Goal: Task Accomplishment & Management: Manage account settings

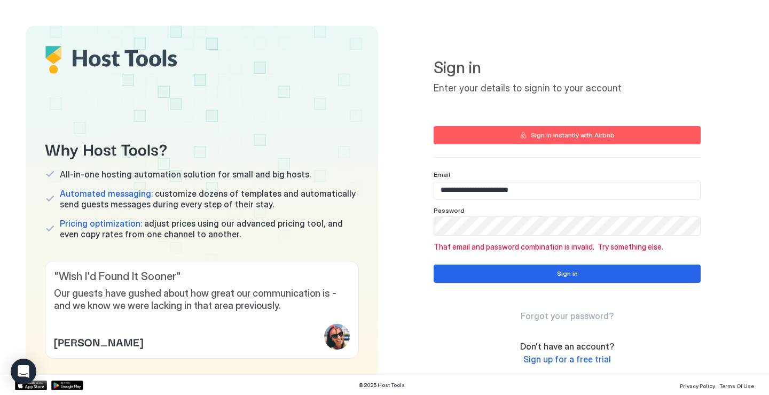
click at [635, 284] on div "Sign in Forgot your password?" at bounding box center [567, 292] width 267 height 57
click at [622, 278] on button "Sign in" at bounding box center [567, 273] width 267 height 18
click at [604, 196] on input "**********" at bounding box center [567, 190] width 266 height 18
type input "**********"
click at [589, 279] on button "Sign in" at bounding box center [567, 273] width 267 height 18
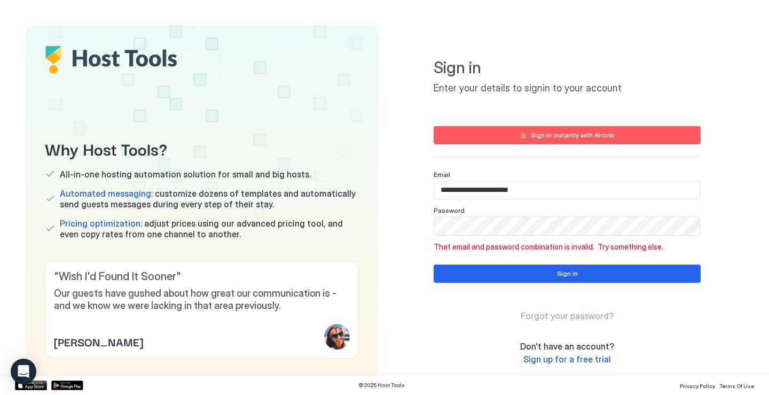
click at [703, 218] on div "**********" at bounding box center [567, 202] width 353 height 352
click at [401, 218] on div "**********" at bounding box center [567, 202] width 353 height 352
click at [715, 173] on div "**********" at bounding box center [567, 202] width 353 height 352
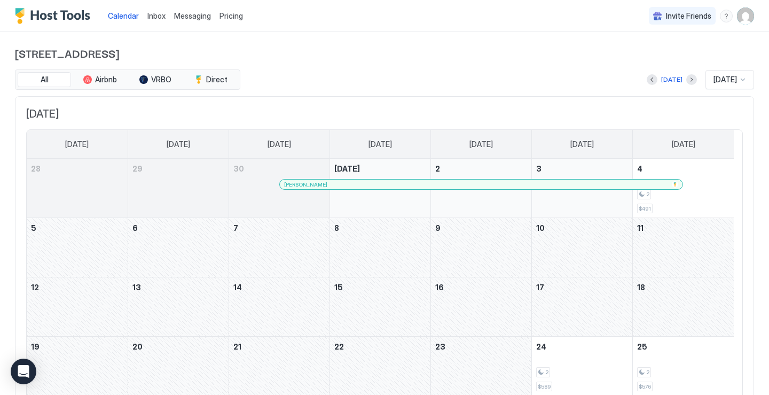
click at [737, 21] on img "User profile" at bounding box center [745, 15] width 17 height 17
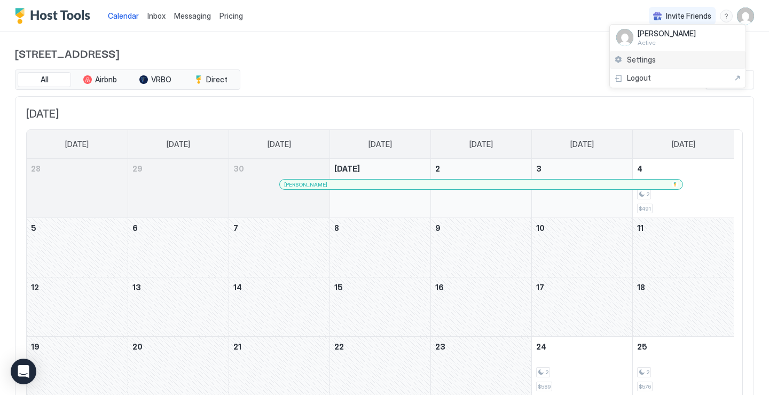
click at [644, 66] on div "Settings" at bounding box center [678, 60] width 136 height 19
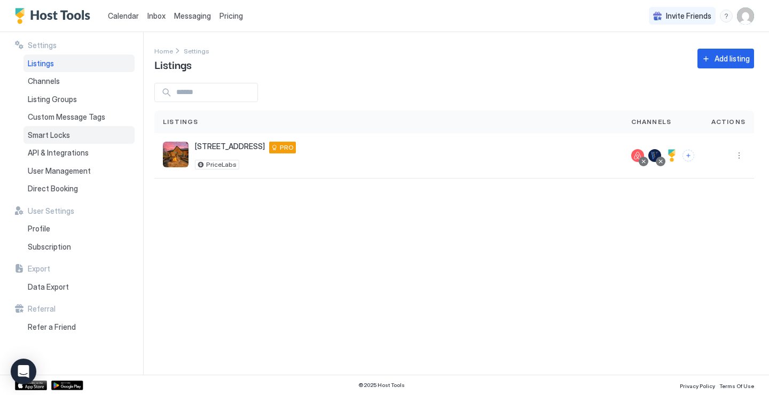
click at [65, 133] on span "Smart Locks" at bounding box center [49, 135] width 42 height 10
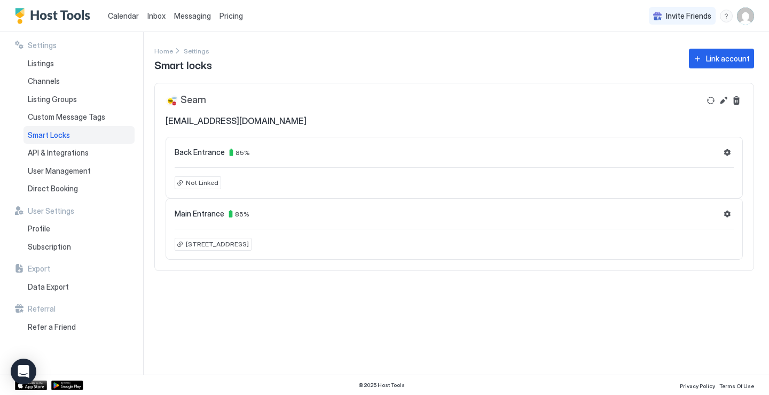
click at [191, 177] on div "Not Linked" at bounding box center [198, 182] width 46 height 13
click at [729, 157] on button "Settings" at bounding box center [727, 152] width 13 height 13
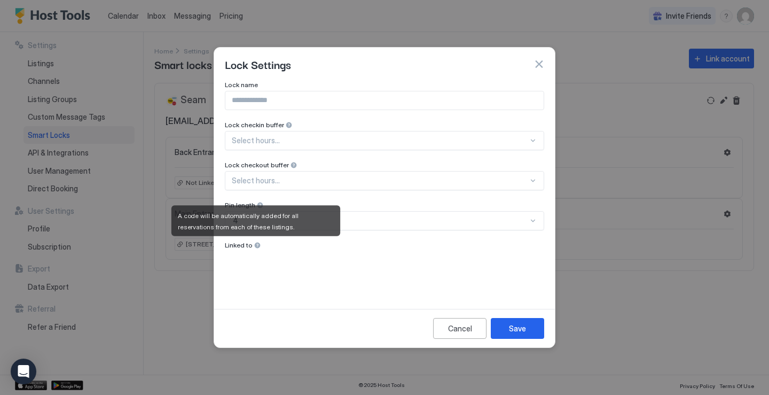
click at [254, 246] on div at bounding box center [257, 244] width 7 height 7
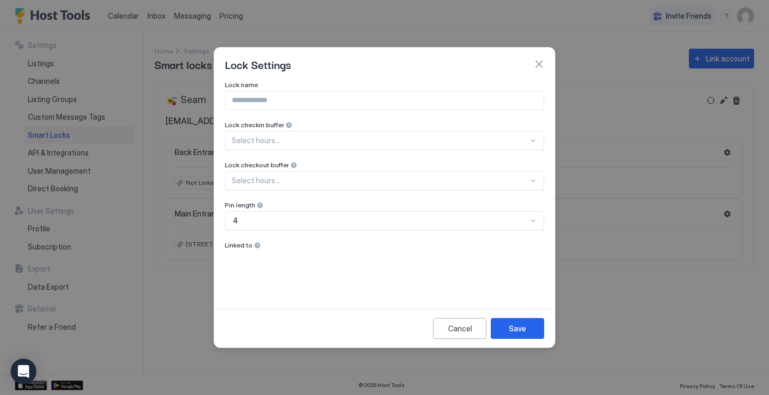
click at [536, 66] on button "button" at bounding box center [539, 64] width 11 height 11
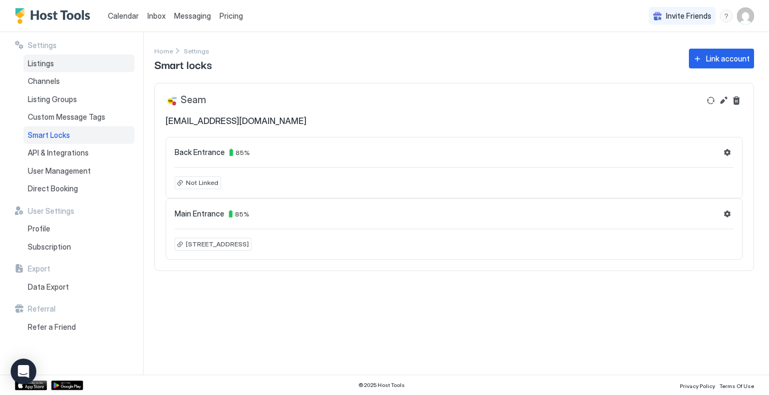
click at [53, 63] on span "Listings" at bounding box center [41, 64] width 26 height 10
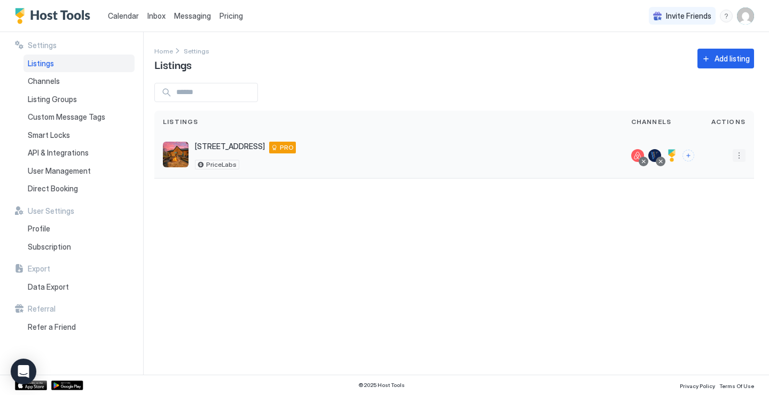
click at [740, 158] on button "More options" at bounding box center [739, 155] width 13 height 13
click at [740, 158] on div at bounding box center [384, 197] width 769 height 395
click at [738, 163] on div at bounding box center [728, 155] width 51 height 45
click at [740, 155] on button "More options" at bounding box center [739, 155] width 13 height 13
click at [702, 206] on span "Listing Settings" at bounding box center [715, 205] width 48 height 8
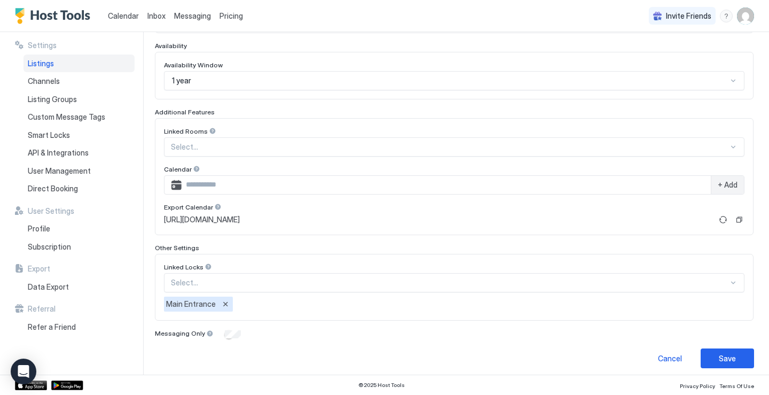
scroll to position [287, 0]
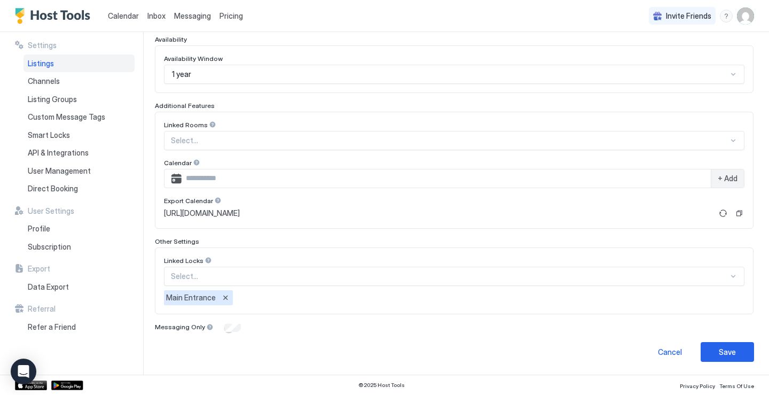
click at [722, 283] on div "Select..." at bounding box center [454, 276] width 581 height 19
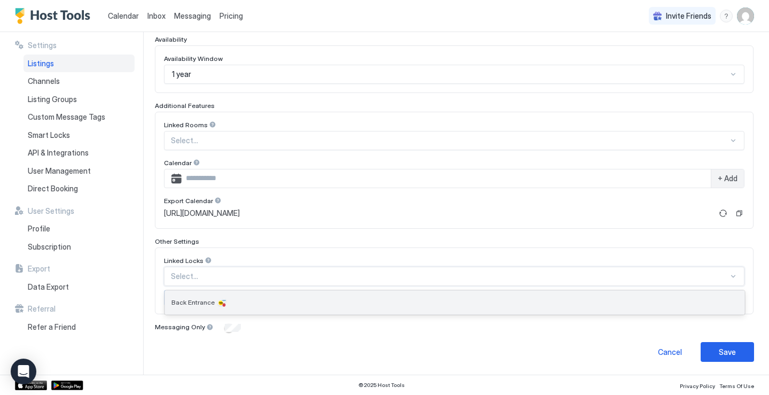
click at [190, 308] on div "Back Entrance" at bounding box center [455, 303] width 580 height 24
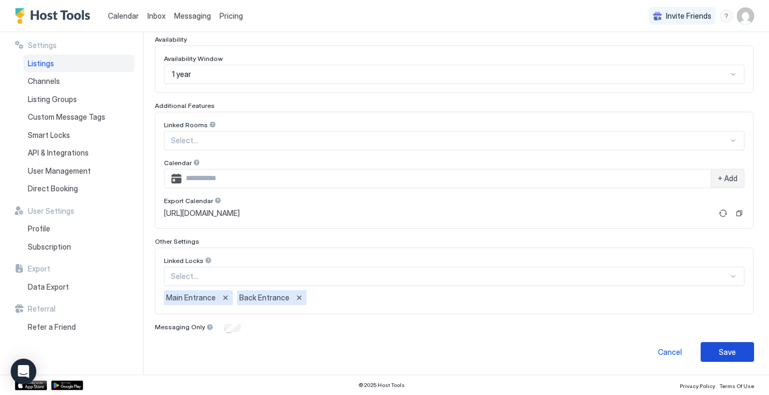
click at [709, 358] on button "Save" at bounding box center [727, 352] width 53 height 20
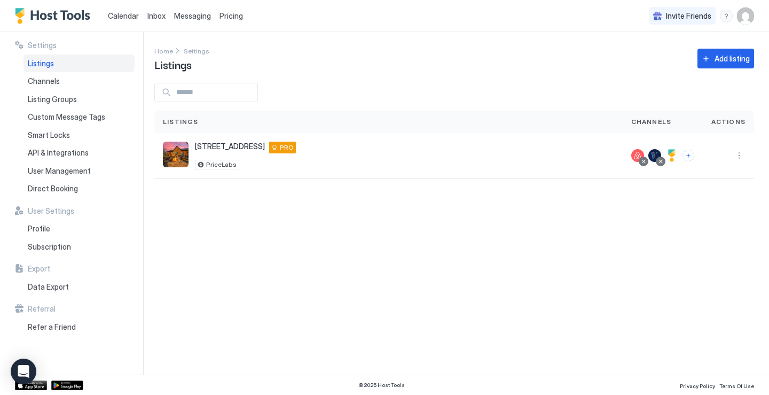
click at [709, 358] on div "Settings Home Settings Listings Add listing Listings Channels Actions 3472 Lake…" at bounding box center [461, 203] width 615 height 342
